Goal: Transaction & Acquisition: Purchase product/service

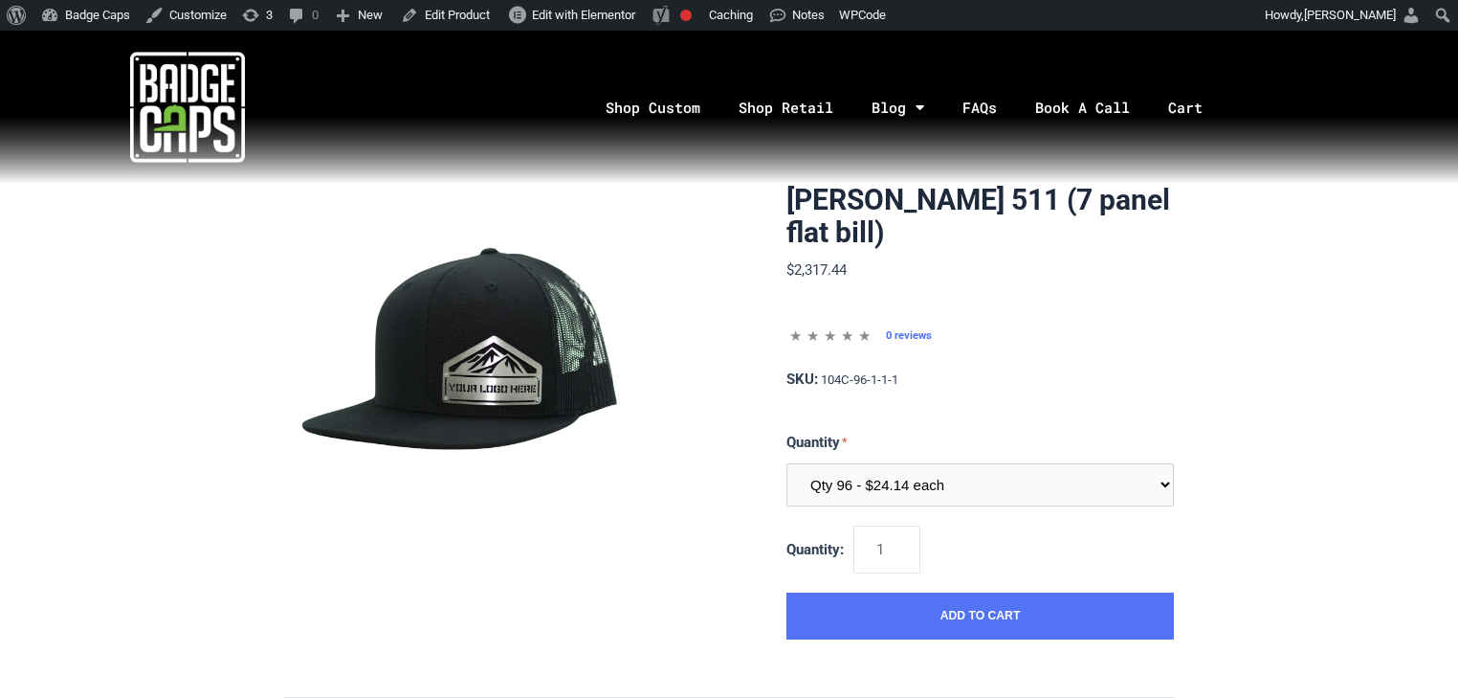
select select "208"
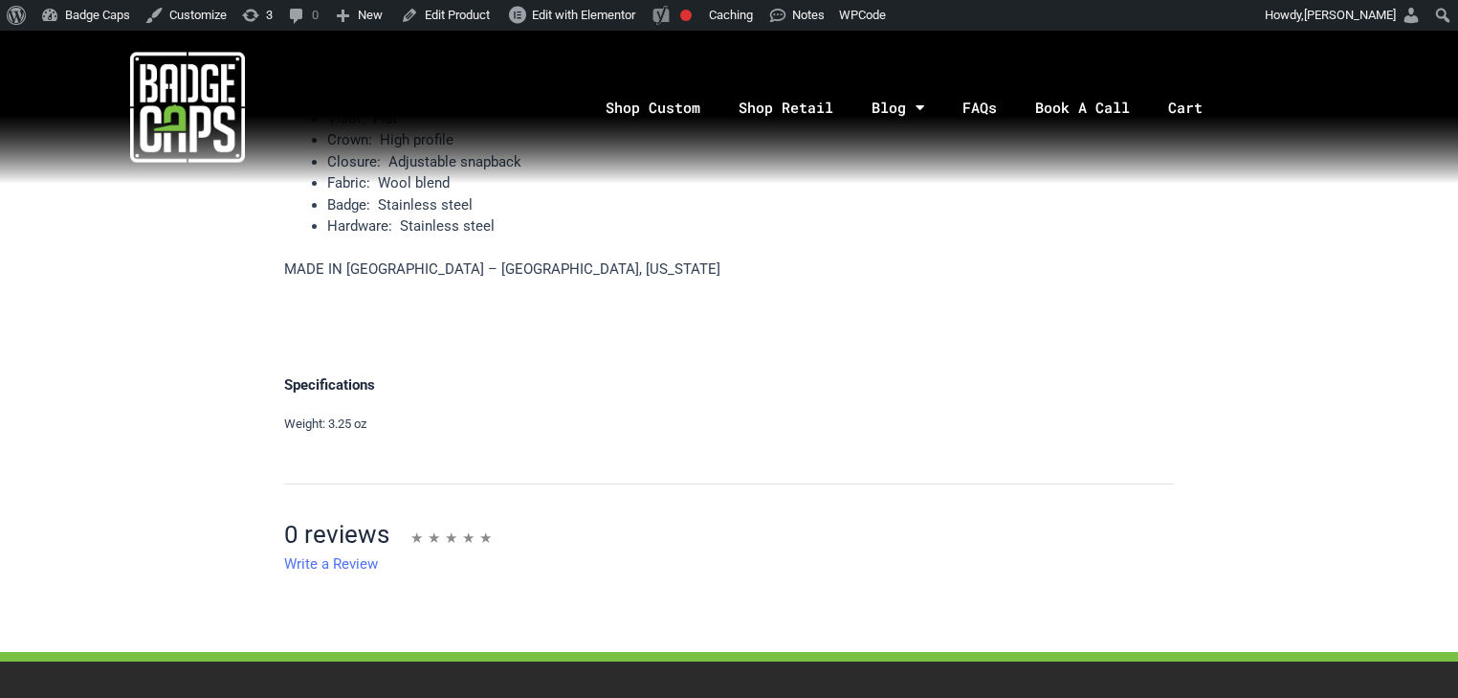
click at [180, 112] on img at bounding box center [187, 107] width 115 height 115
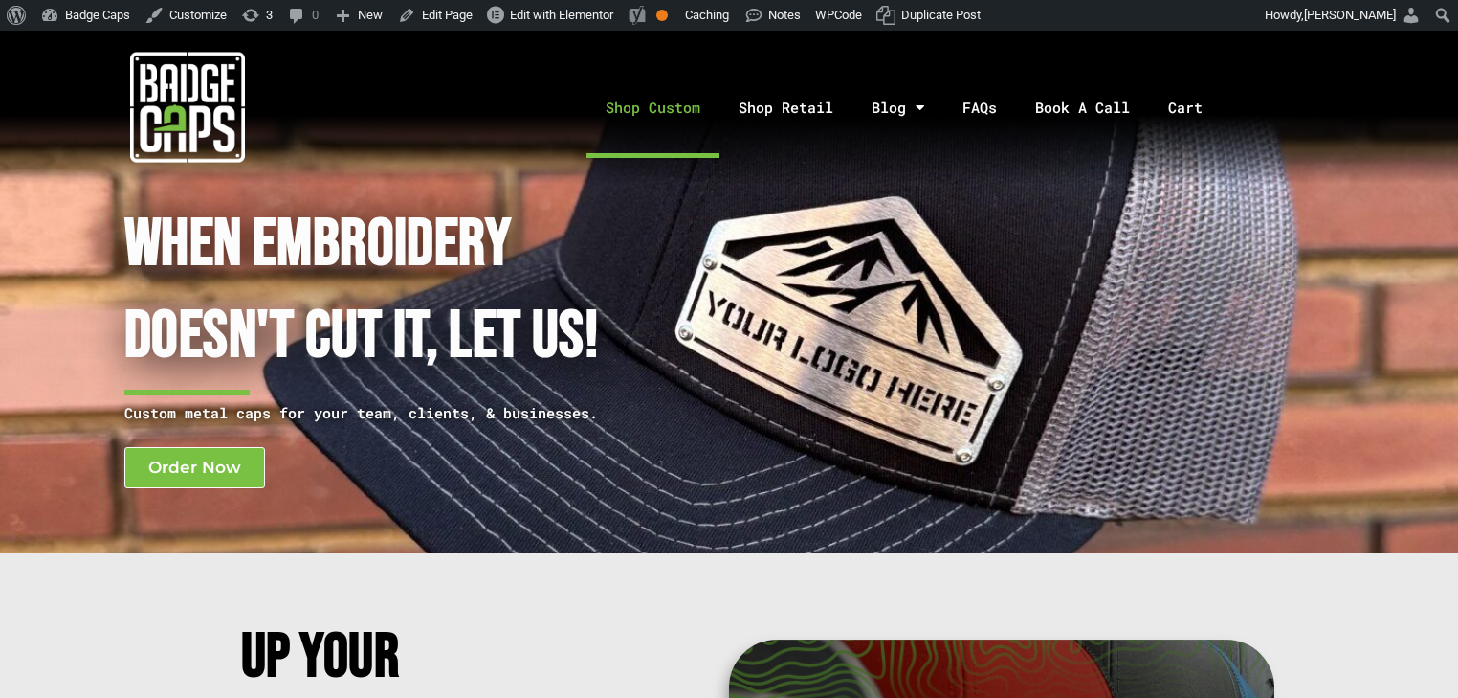
click at [700, 112] on link "Shop Custom" at bounding box center [653, 107] width 133 height 100
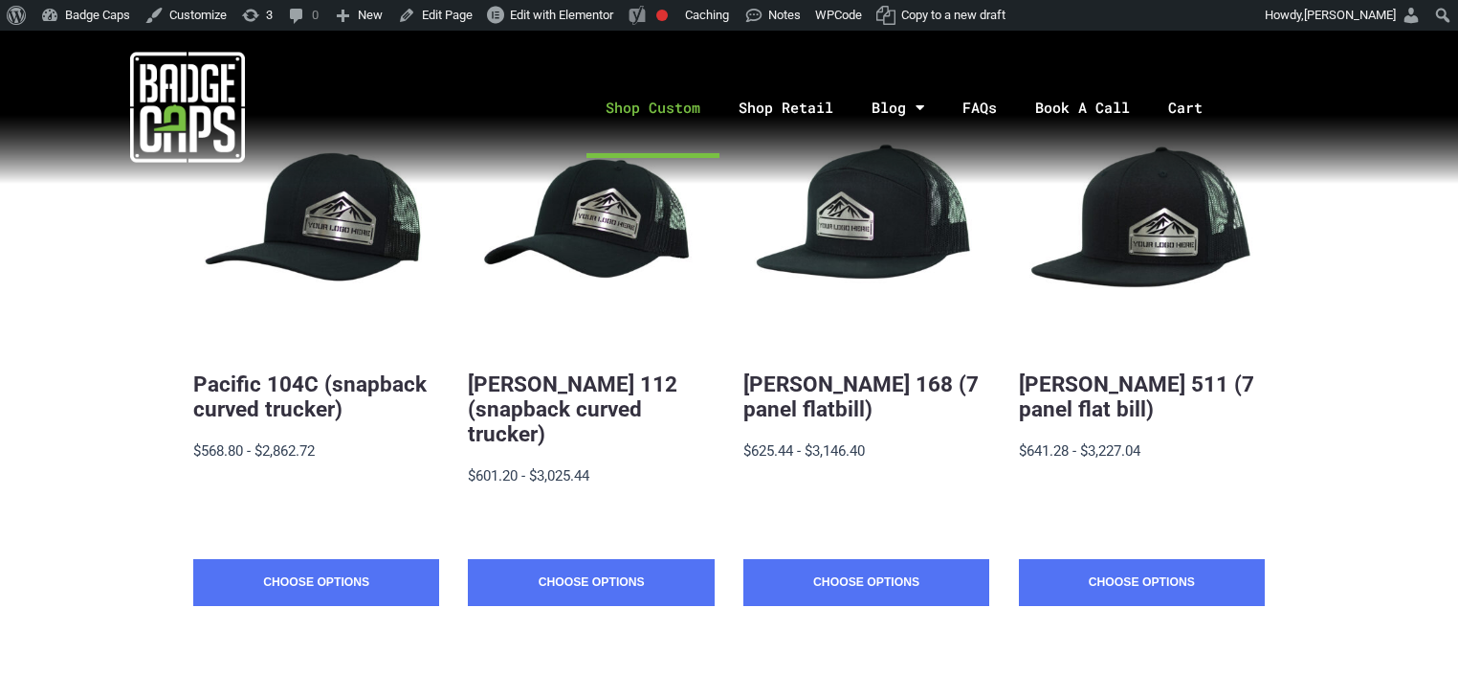
scroll to position [432, 0]
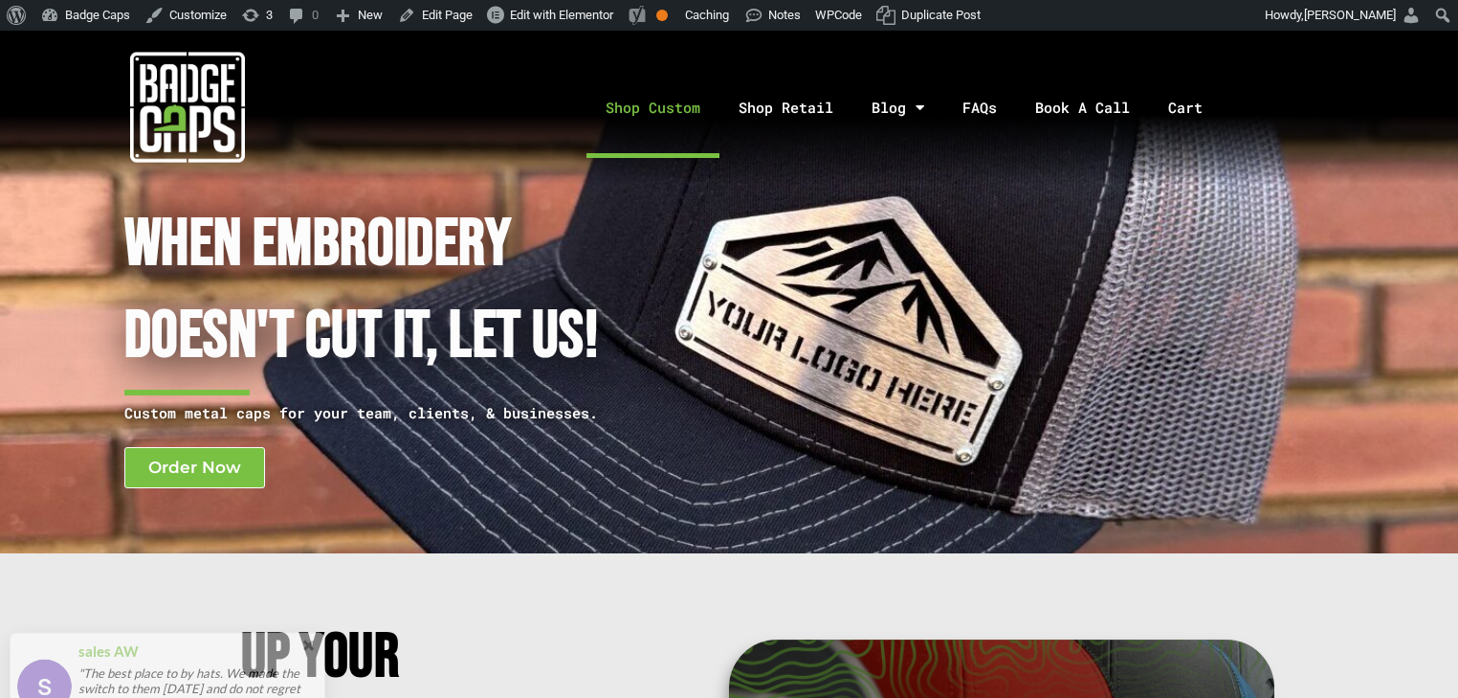
click at [647, 105] on link "Shop Custom" at bounding box center [653, 107] width 133 height 100
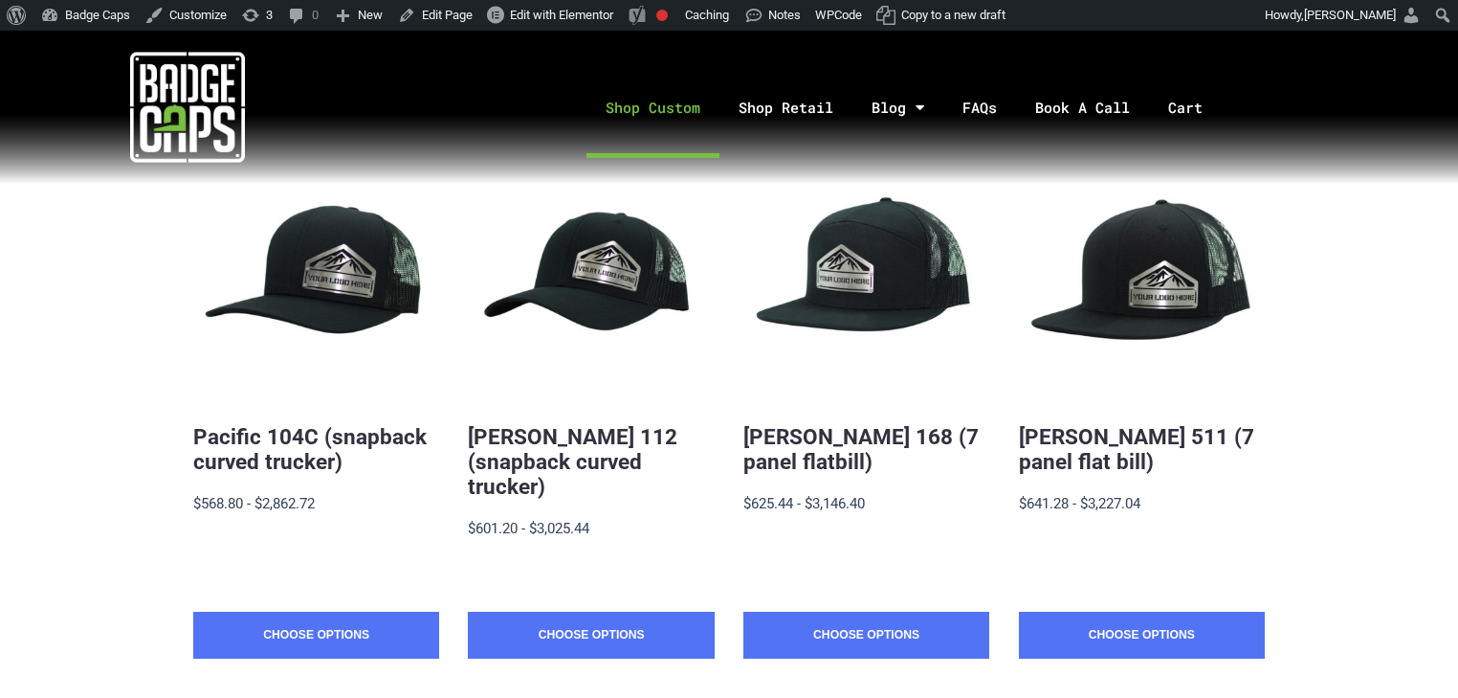
scroll to position [230, 0]
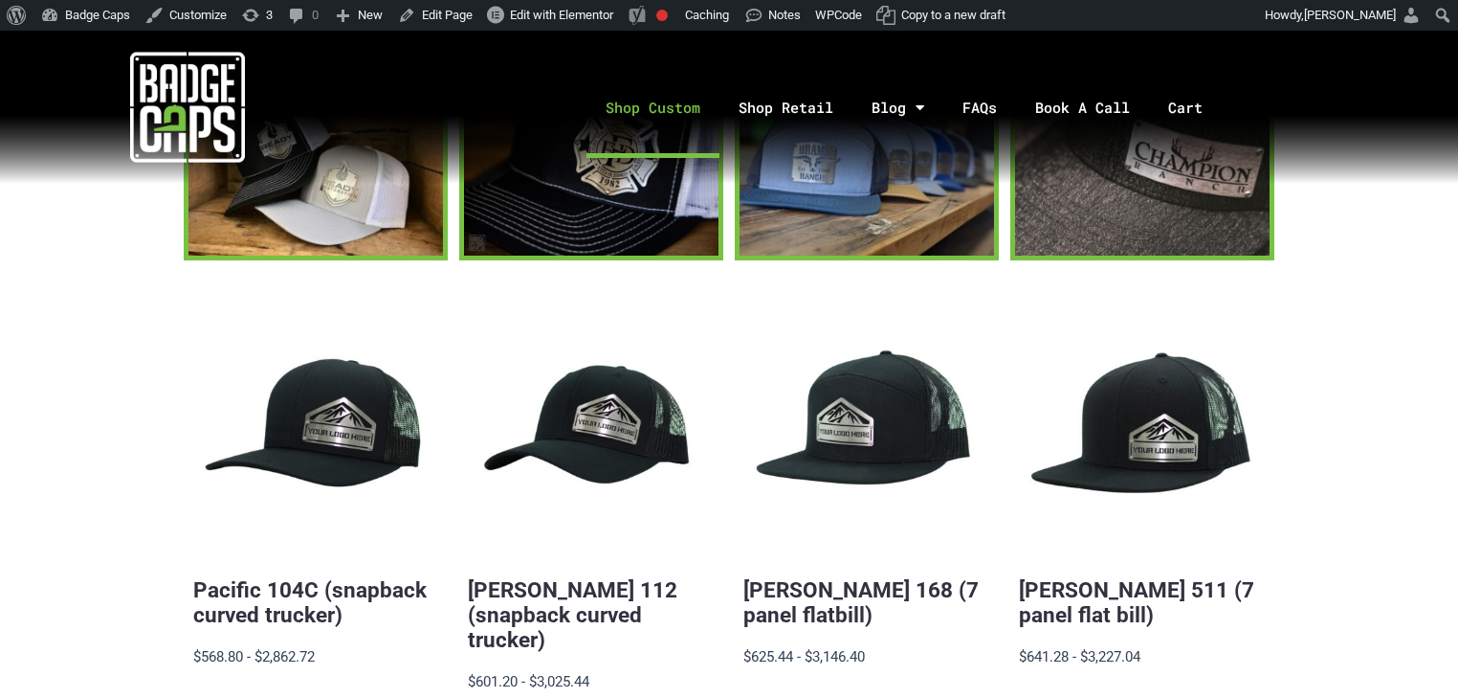
click at [164, 99] on img at bounding box center [187, 107] width 115 height 115
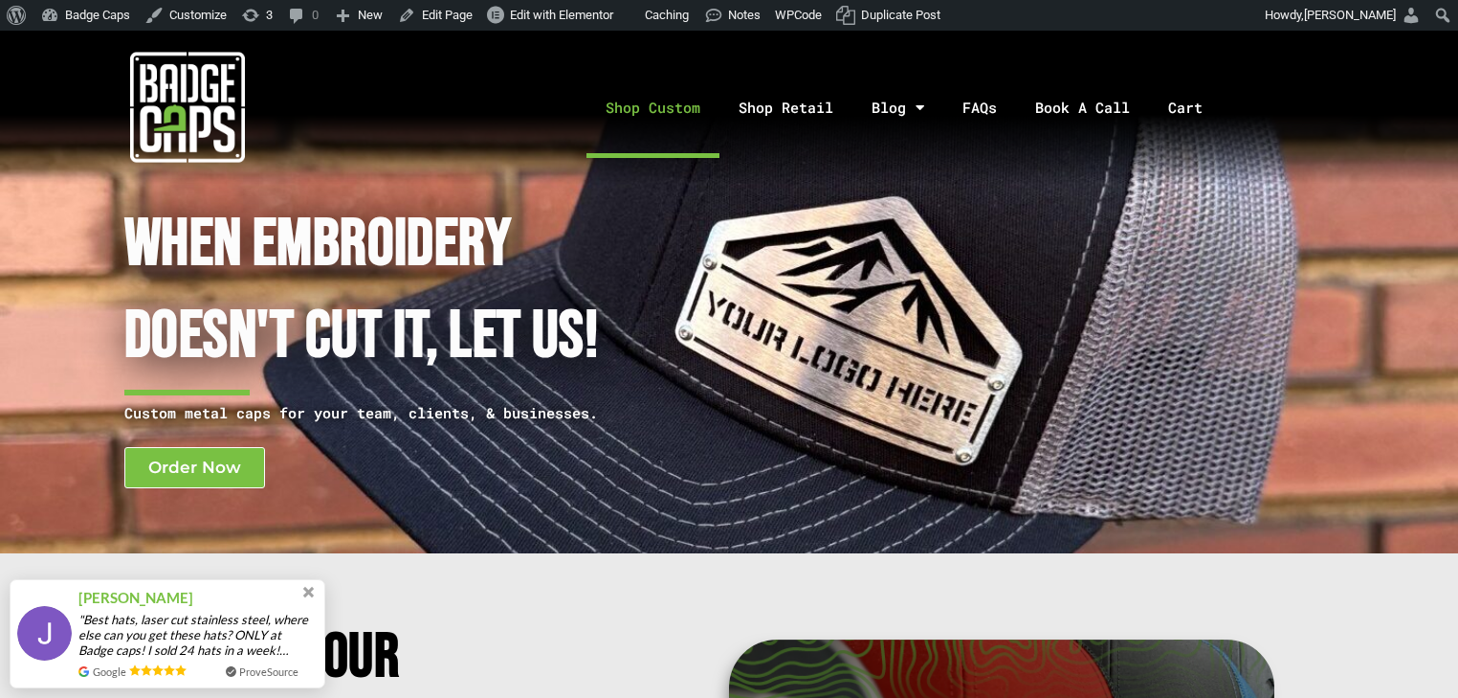
click at [666, 122] on link "Shop Custom" at bounding box center [653, 107] width 133 height 100
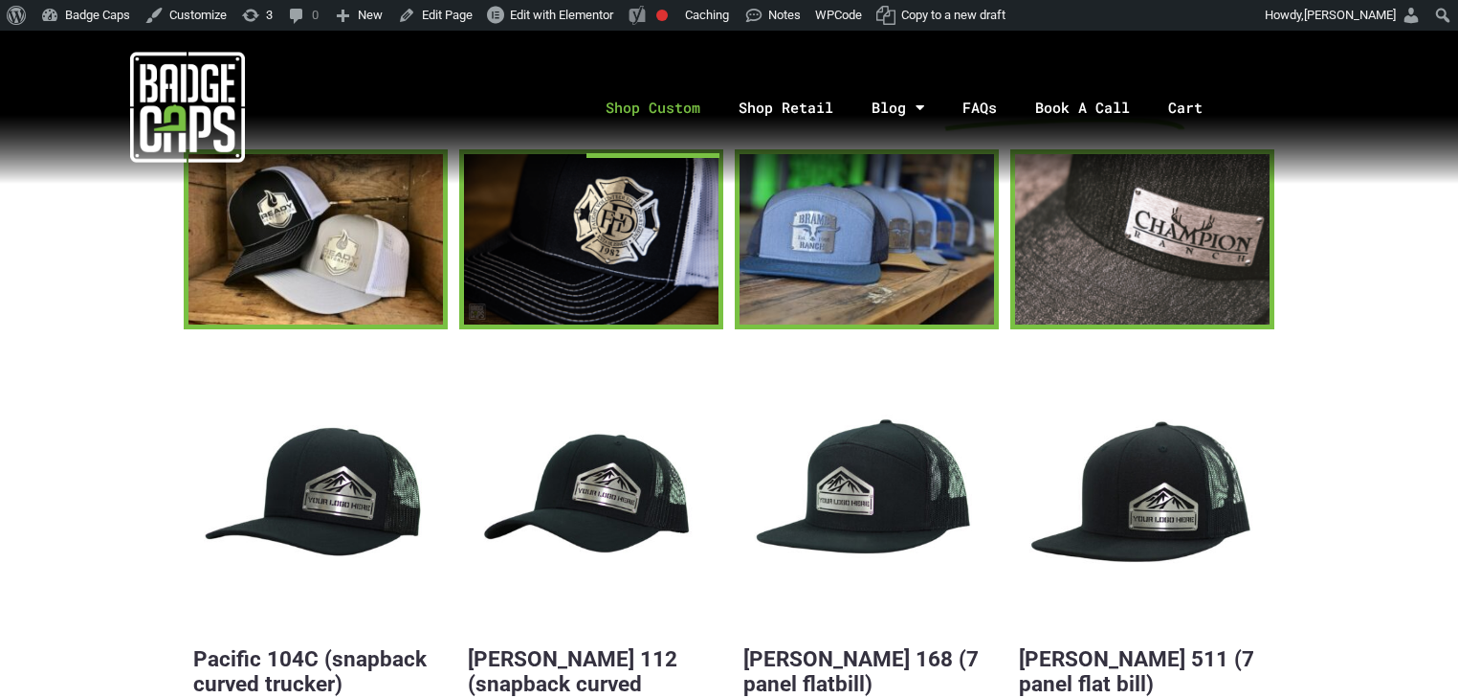
scroll to position [306, 0]
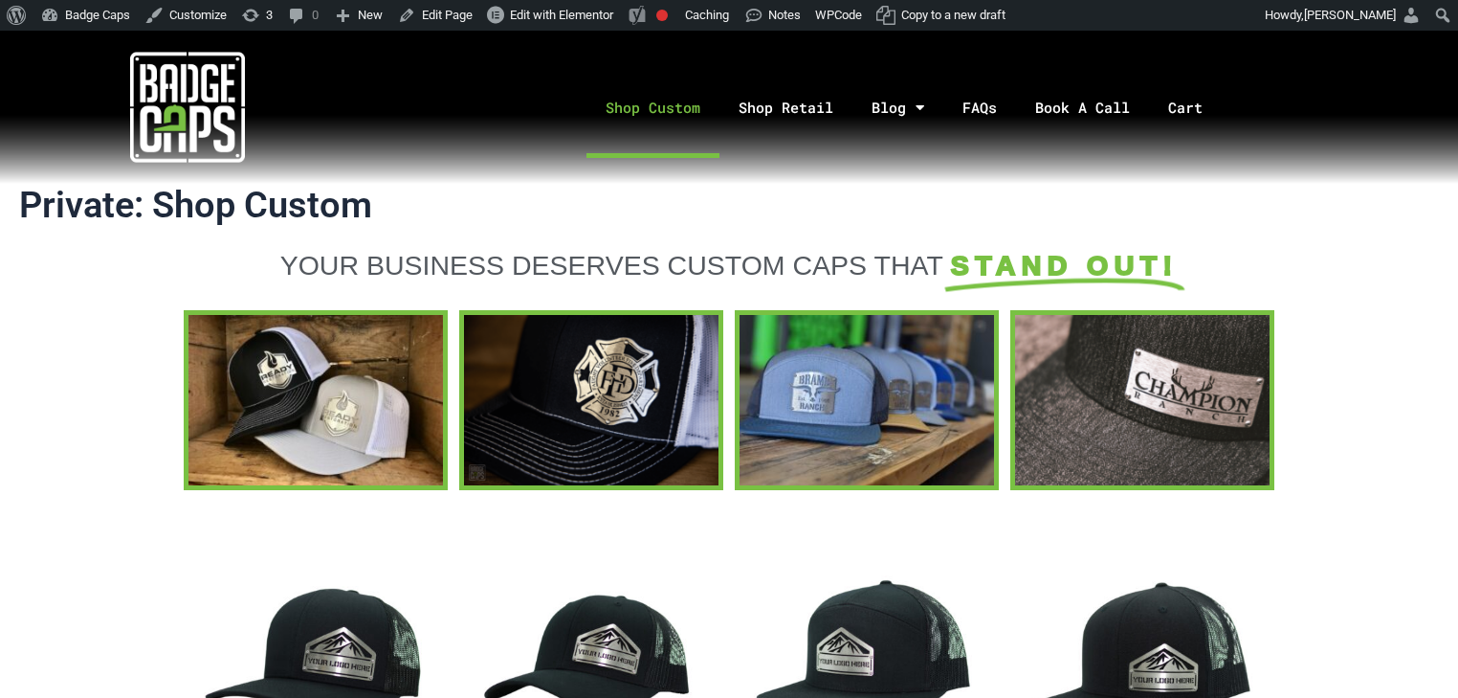
click at [157, 77] on img at bounding box center [187, 107] width 115 height 115
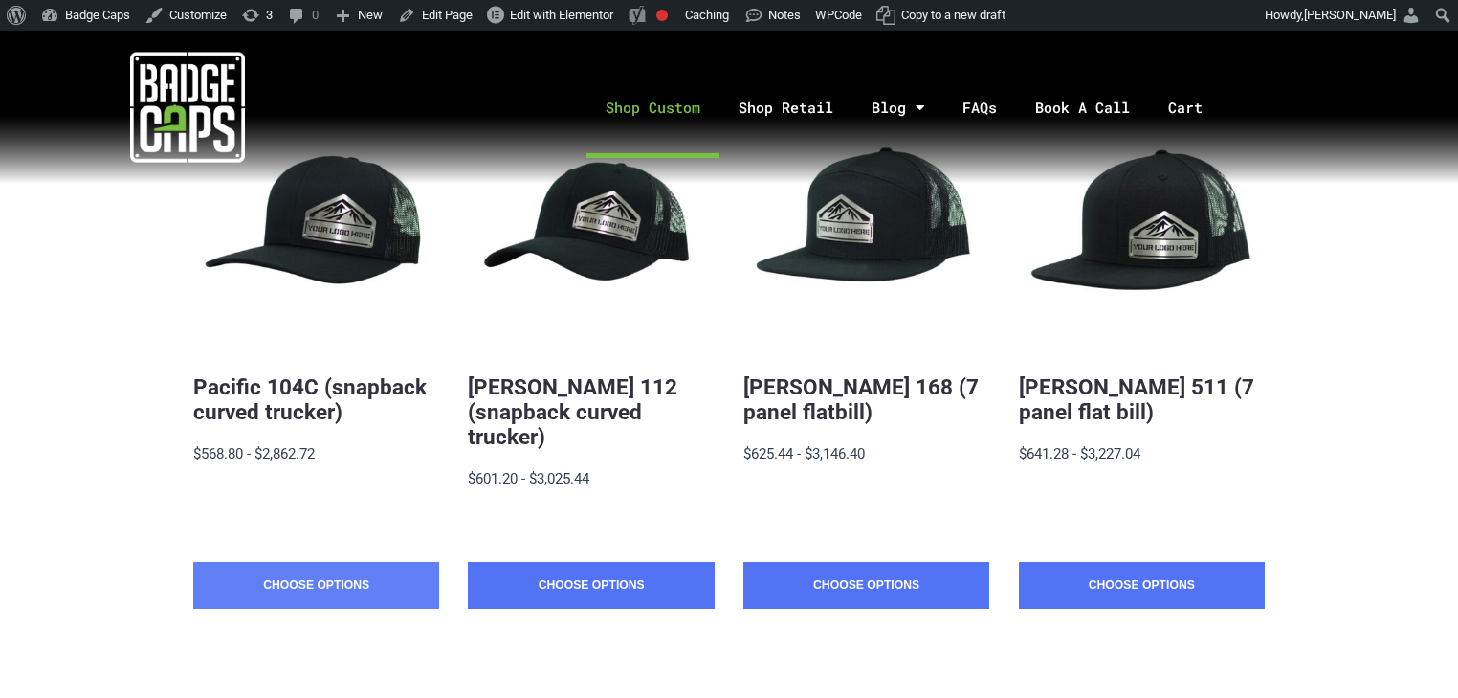
click at [319, 562] on link "Choose Options" at bounding box center [316, 586] width 246 height 48
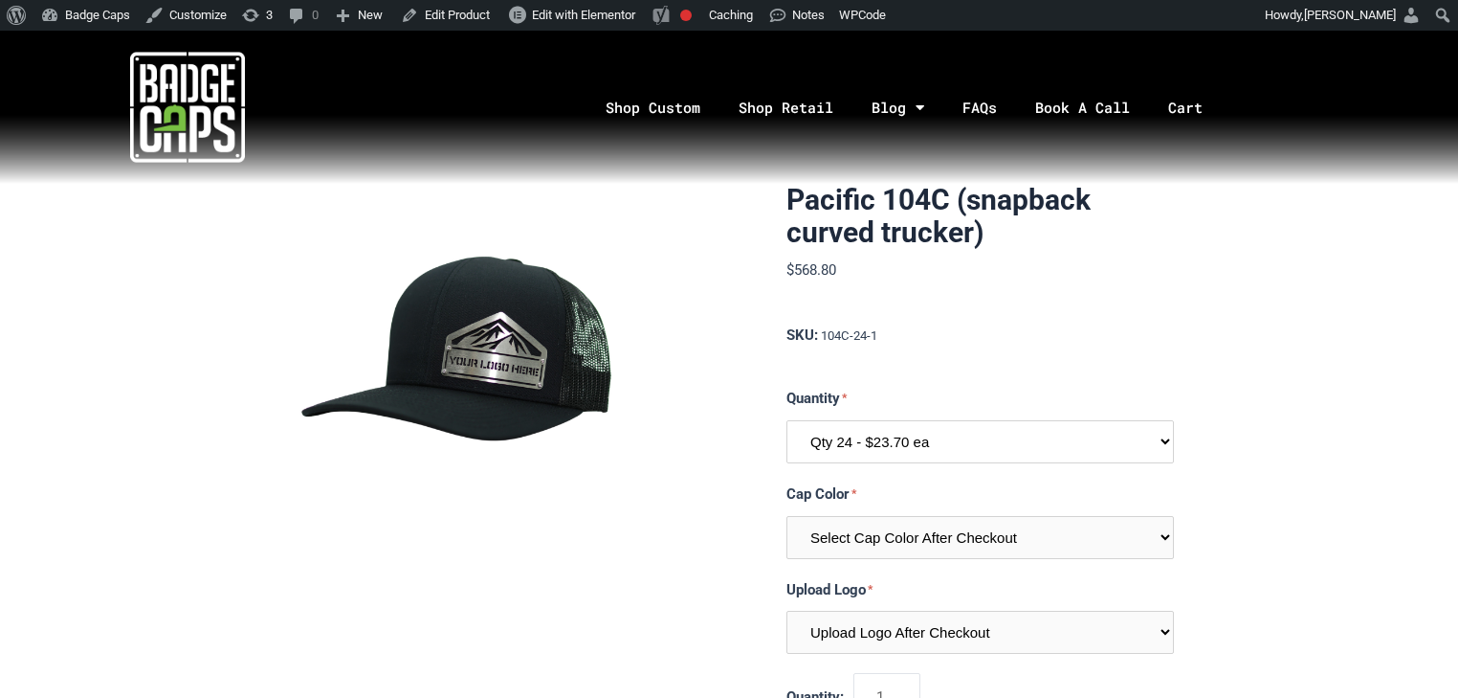
click at [976, 436] on select "Qty 24 - $23.70 ea Qty 48 - $22.94ea Qty 96 - $21.41ea Qty 144 - $19.88ea" at bounding box center [981, 441] width 388 height 43
click at [194, 85] on img at bounding box center [187, 107] width 115 height 115
